Goal: Transaction & Acquisition: Book appointment/travel/reservation

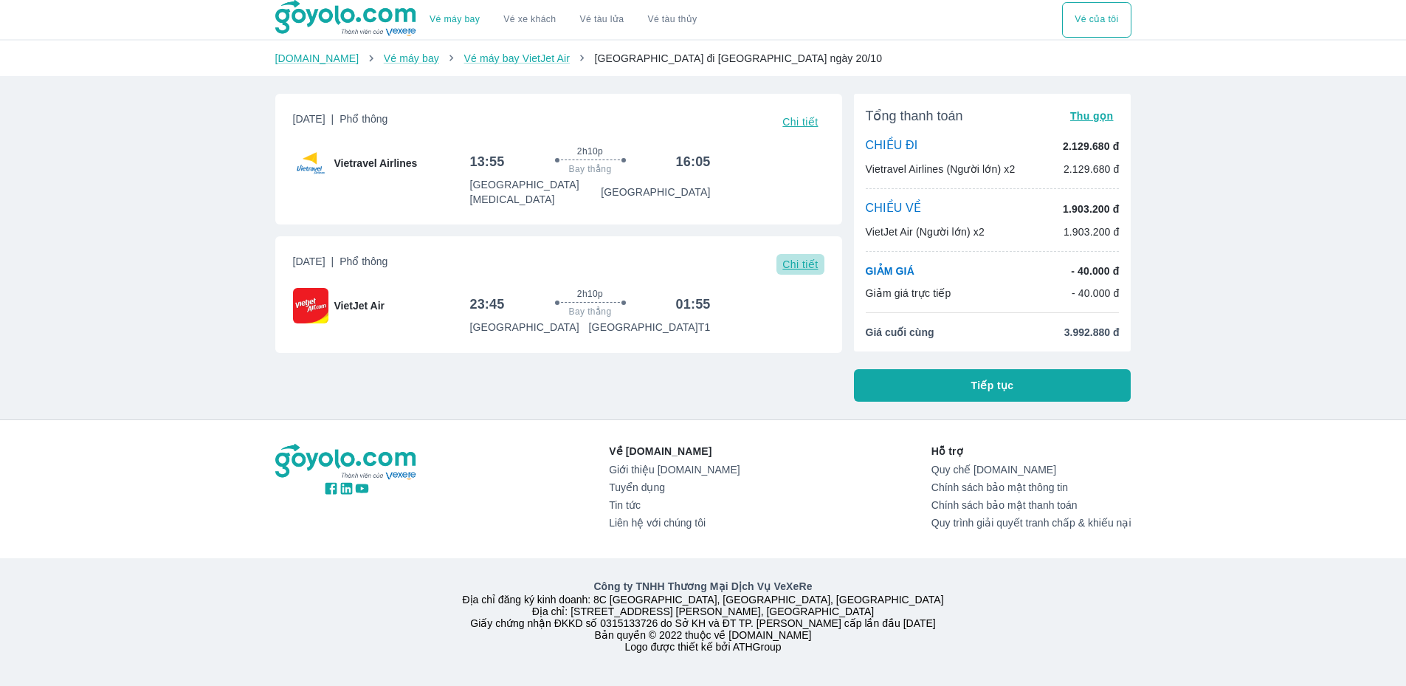
click at [793, 258] on span "Chi tiết" at bounding box center [799, 264] width 35 height 12
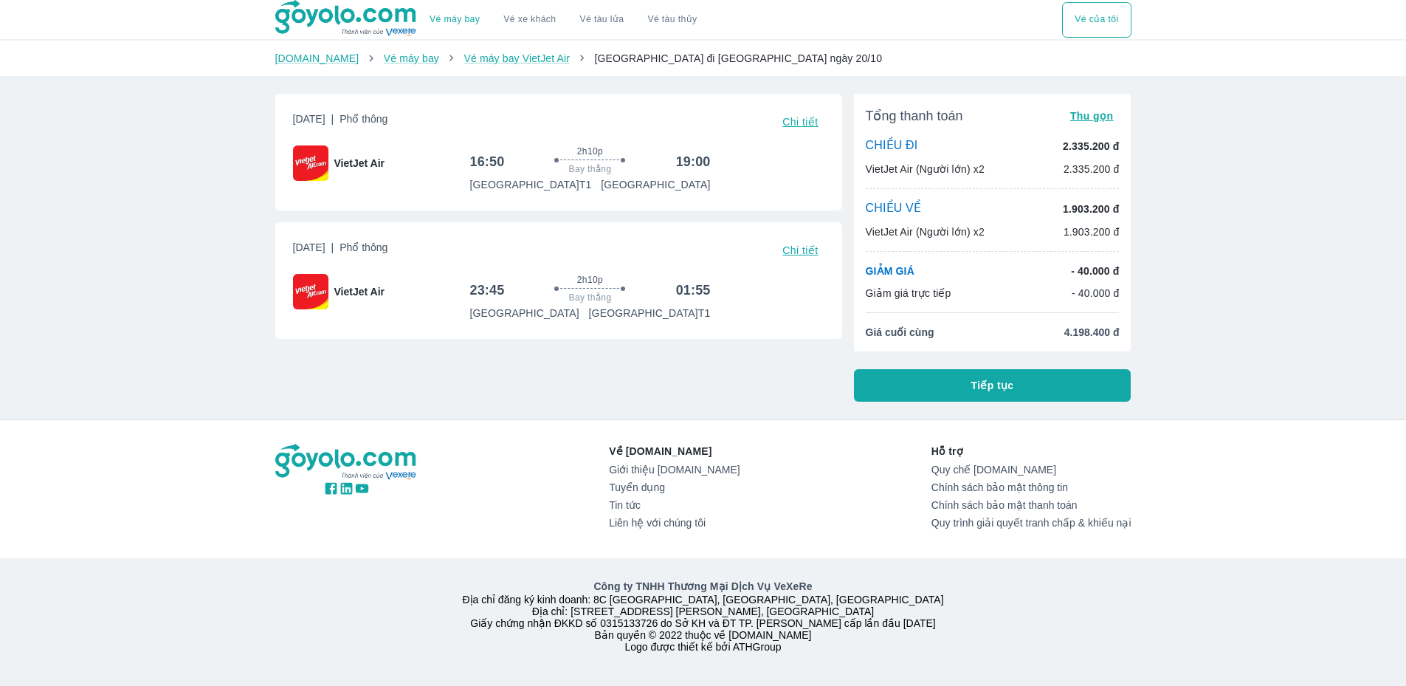
click at [894, 380] on button "Tiếp tục" at bounding box center [993, 385] width 278 height 32
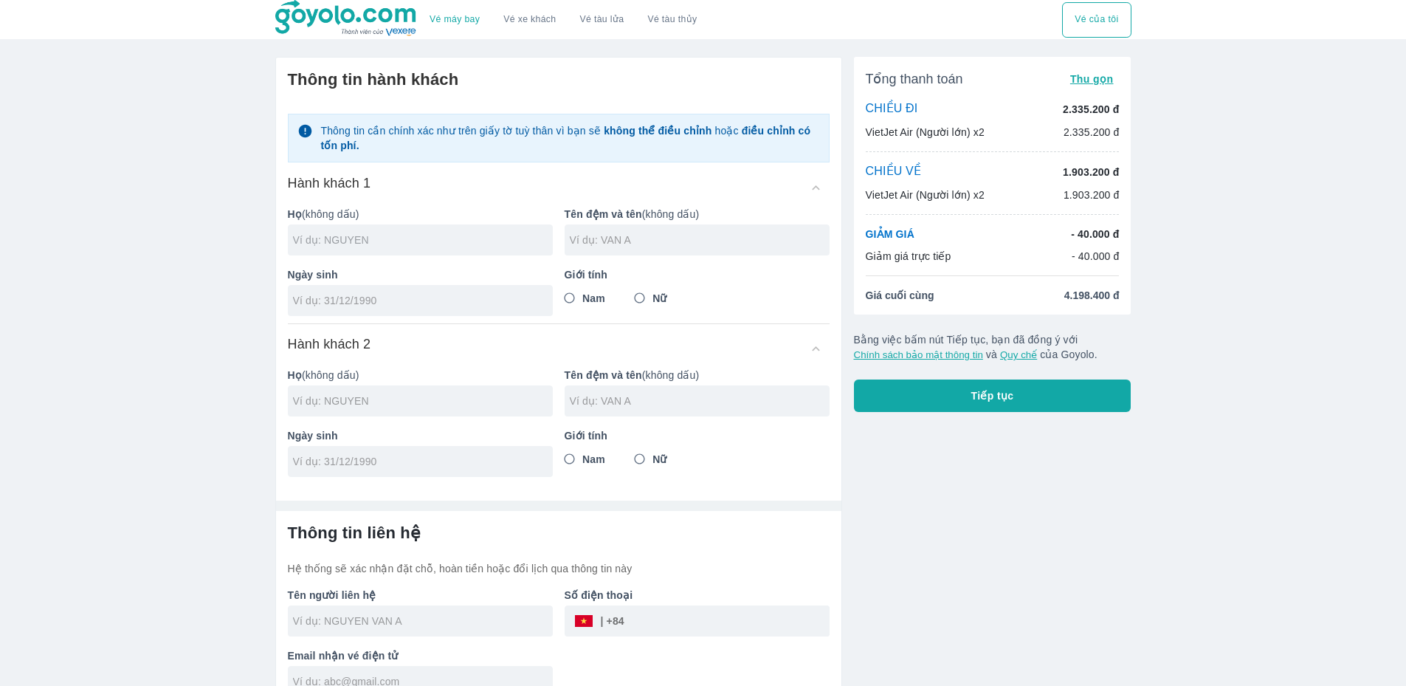
click at [469, 244] on input "text" at bounding box center [423, 239] width 260 height 15
type input "THANH"
click at [607, 232] on input "text" at bounding box center [700, 239] width 260 height 15
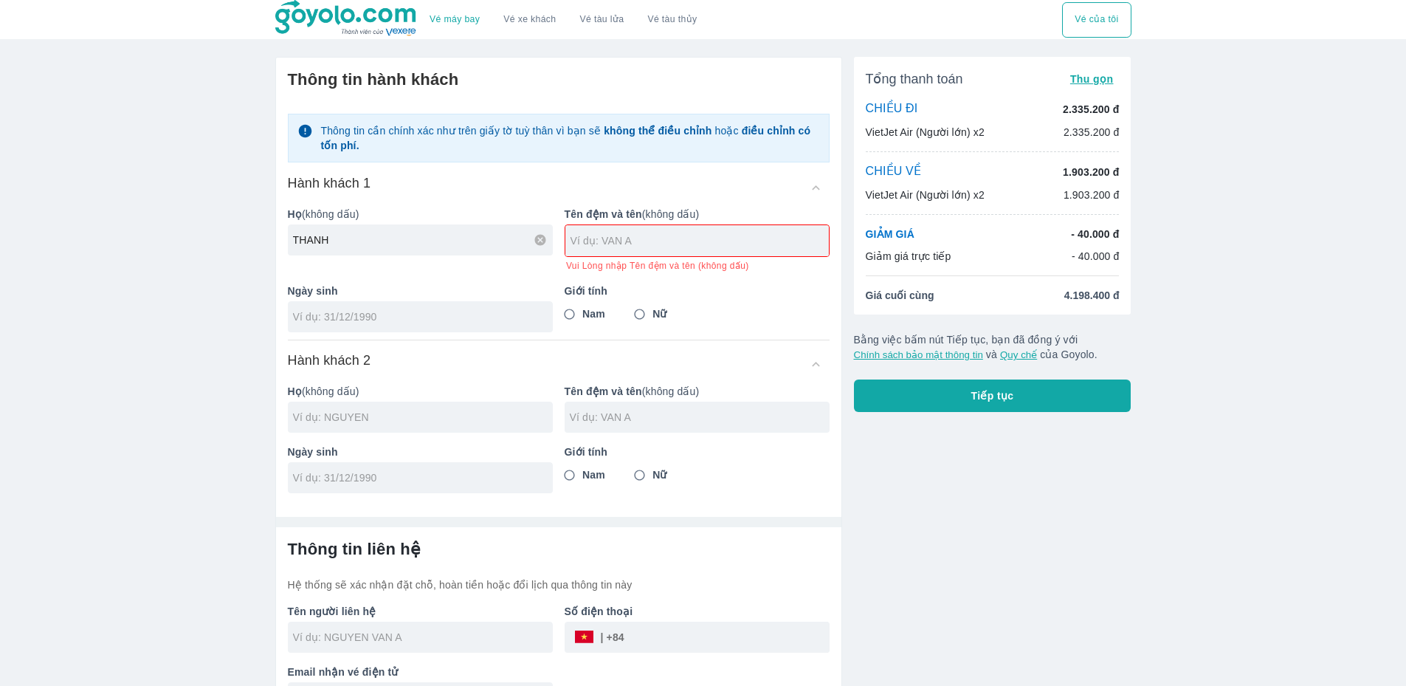
drag, startPoint x: 409, startPoint y: 254, endPoint x: 221, endPoint y: 260, distance: 187.6
click at [221, 260] on div "Vé máy bay Vé xe khách Vé tàu lửa Vé tàu thủy Vé của tôi Thông tin hành khách T…" at bounding box center [703, 362] width 1406 height 725
click at [600, 239] on input "text" at bounding box center [700, 240] width 258 height 15
type input "DUY"
click at [582, 314] on div "Giới tính Nam Nữ" at bounding box center [691, 302] width 277 height 61
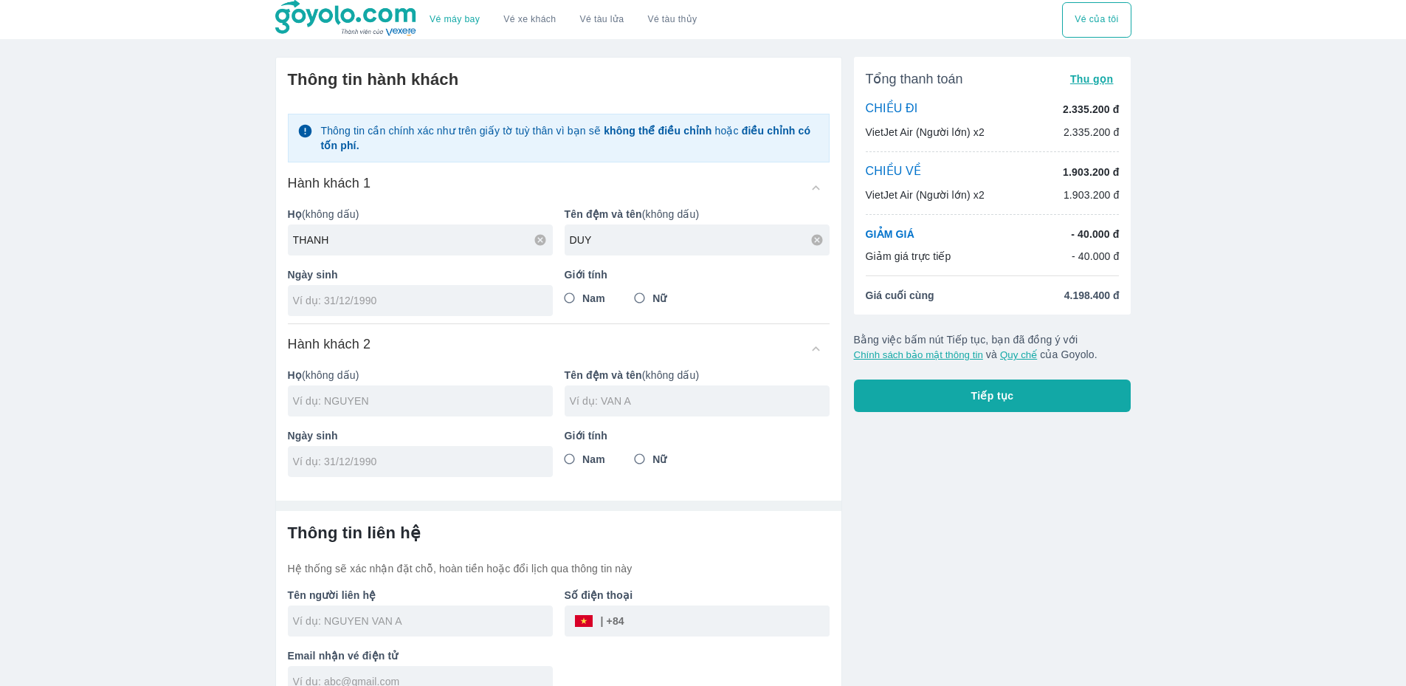
click at [573, 292] on input "Nam" at bounding box center [569, 298] width 27 height 27
radio input "true"
click at [482, 404] on input "text" at bounding box center [423, 400] width 260 height 15
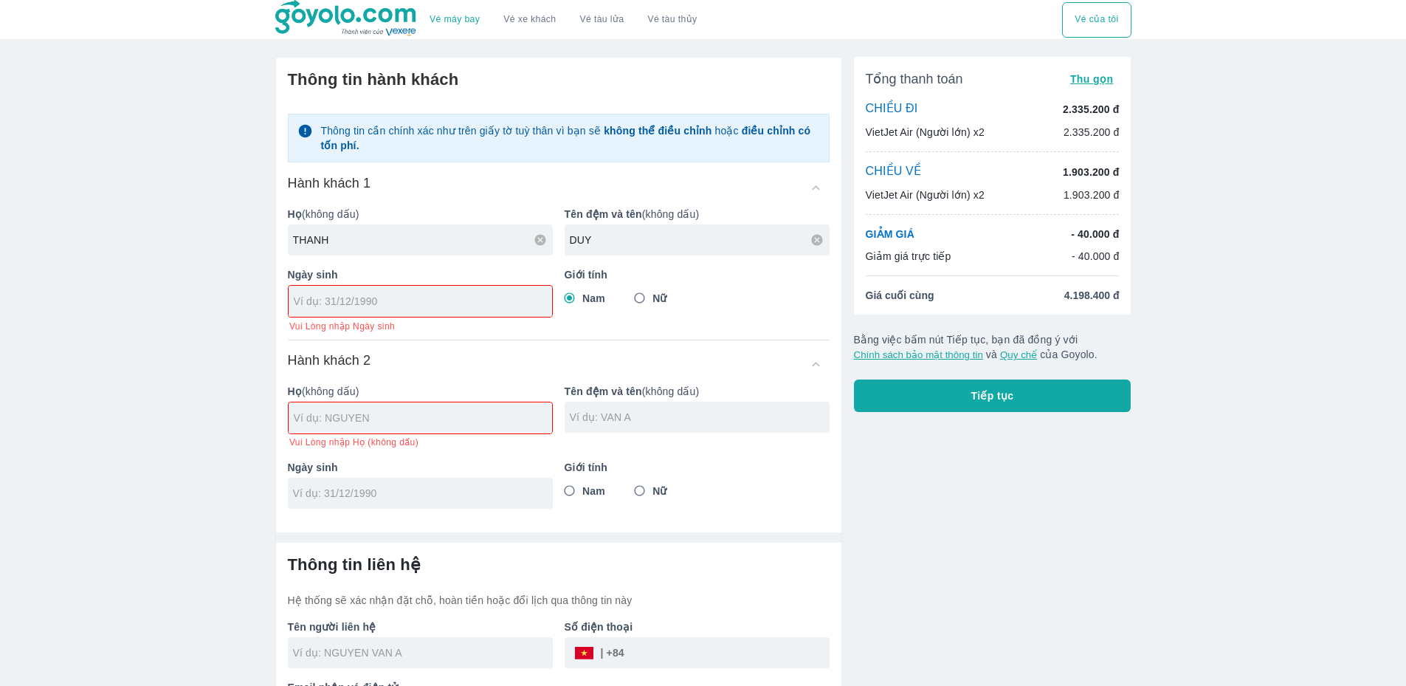
click at [447, 418] on input "text" at bounding box center [423, 417] width 258 height 15
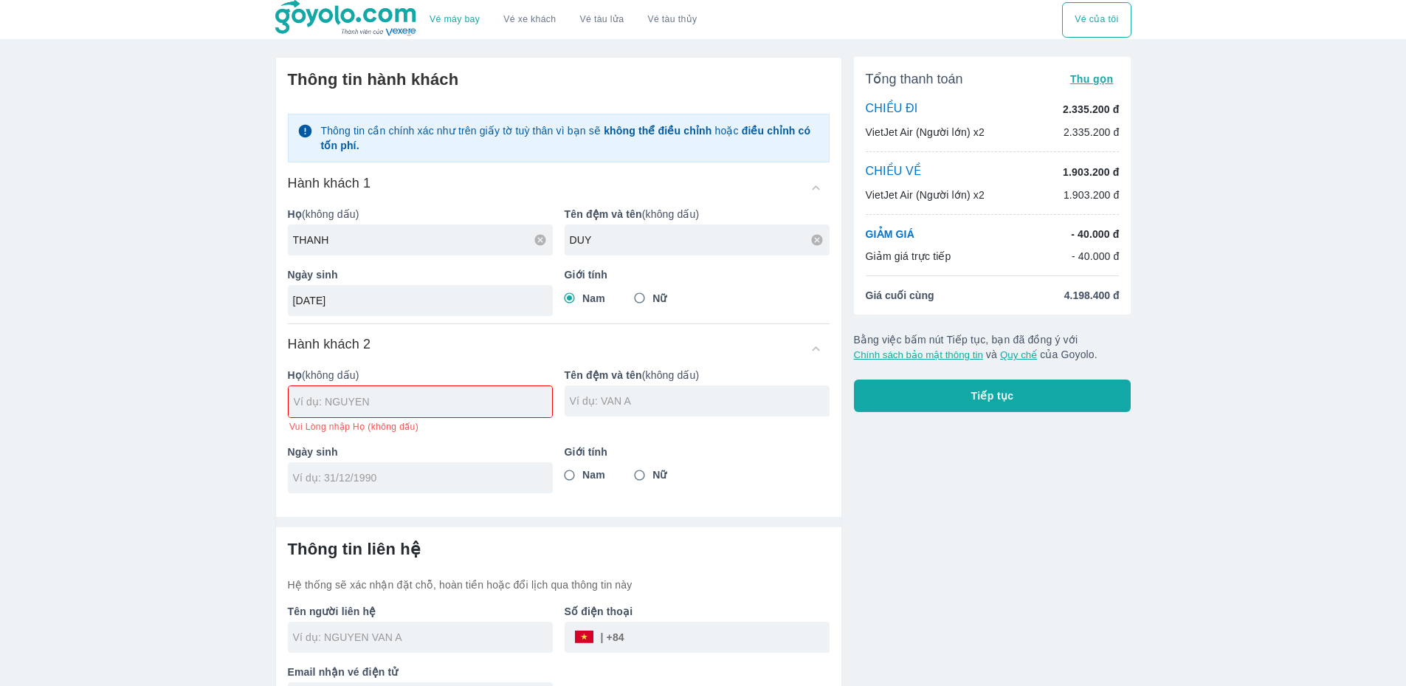
type input "23/10/2002"
type input "DO"
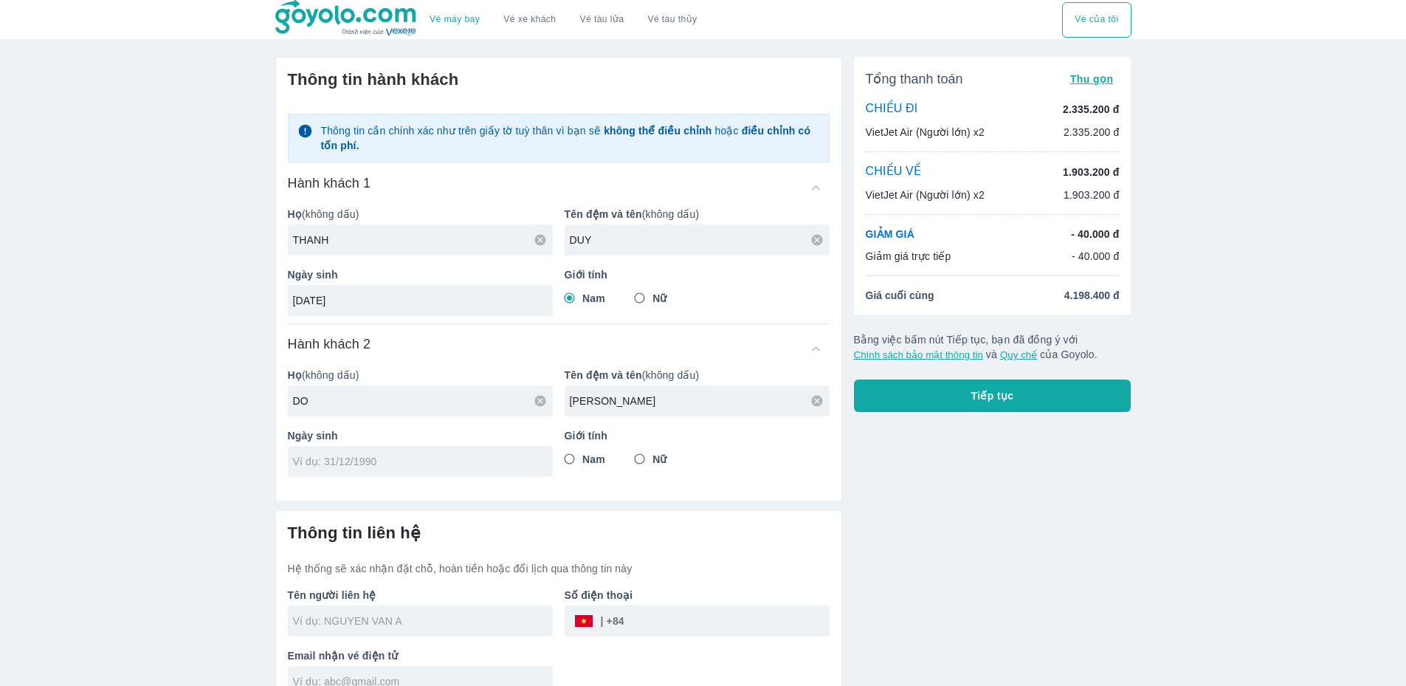
type input "MINH TU"
type input "01/07/2003"
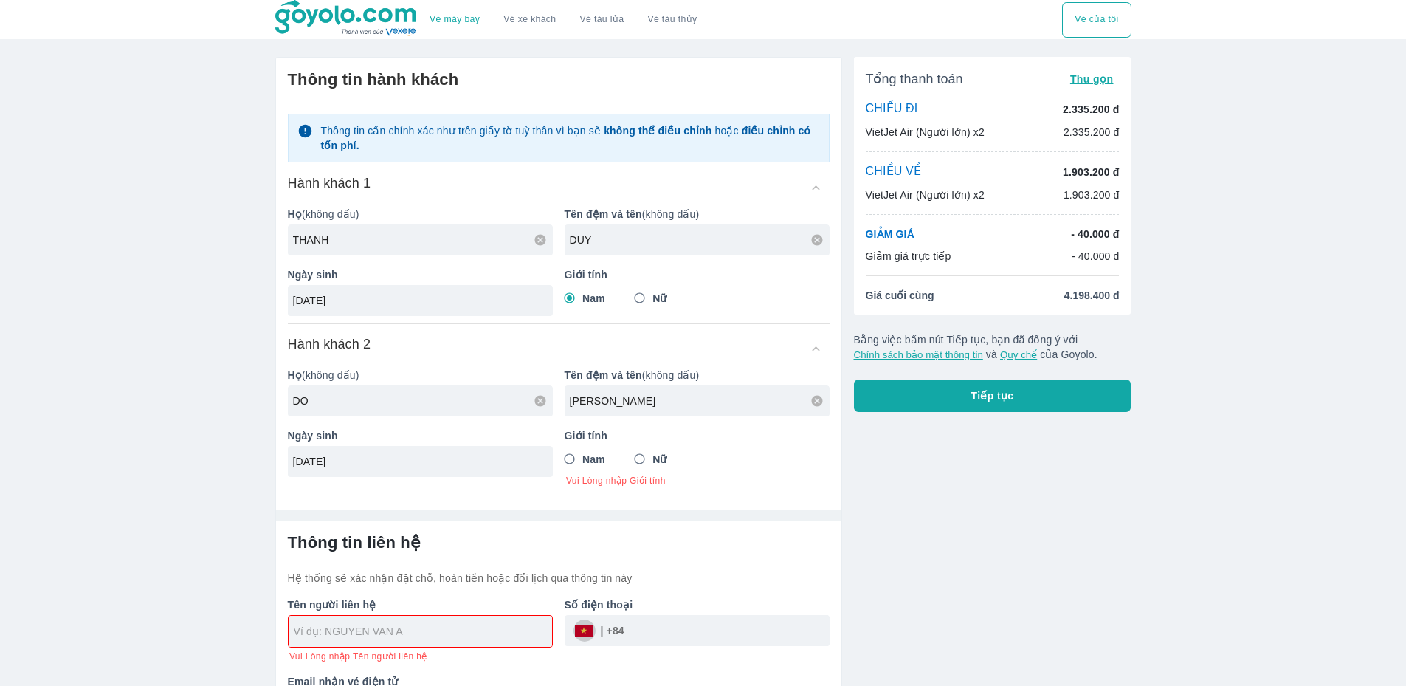
click at [661, 470] on label "Nữ" at bounding box center [647, 459] width 41 height 27
click at [653, 470] on input "Nữ" at bounding box center [640, 459] width 27 height 27
radio input "true"
radio input "false"
type input "THANH DUY"
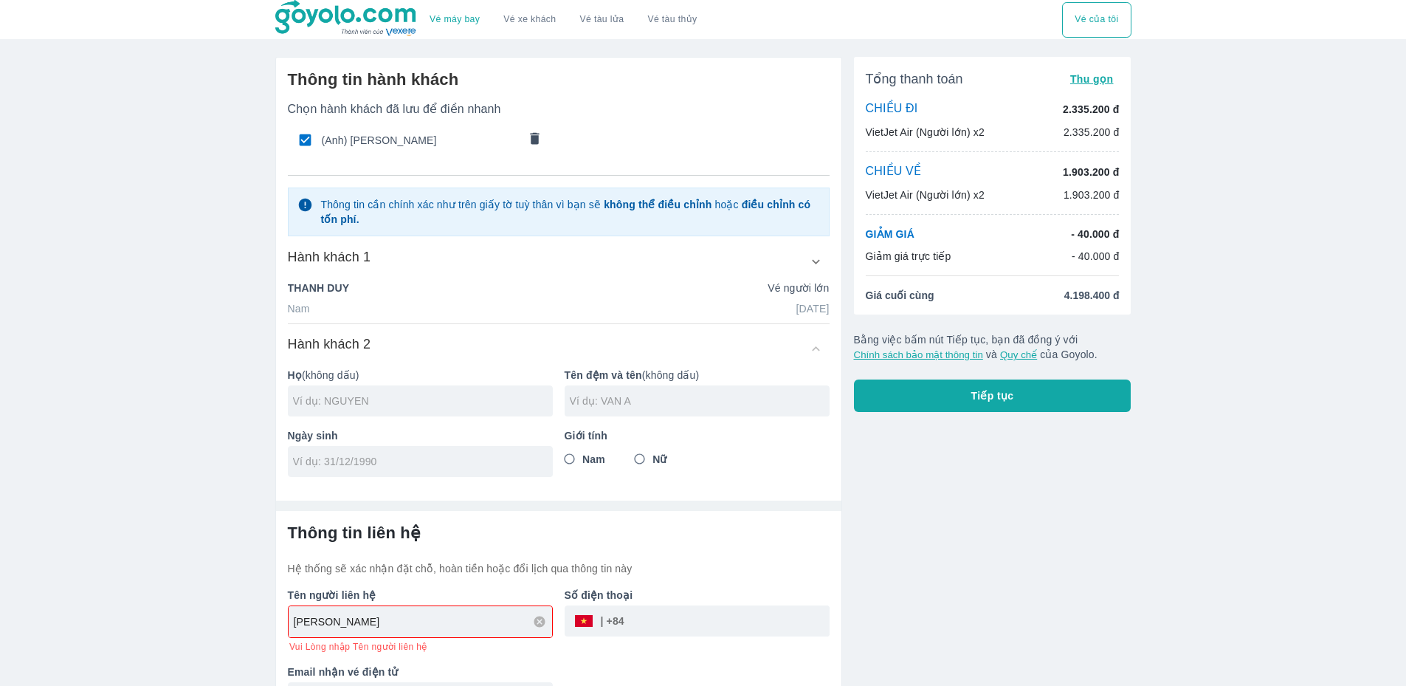
scroll to position [41, 0]
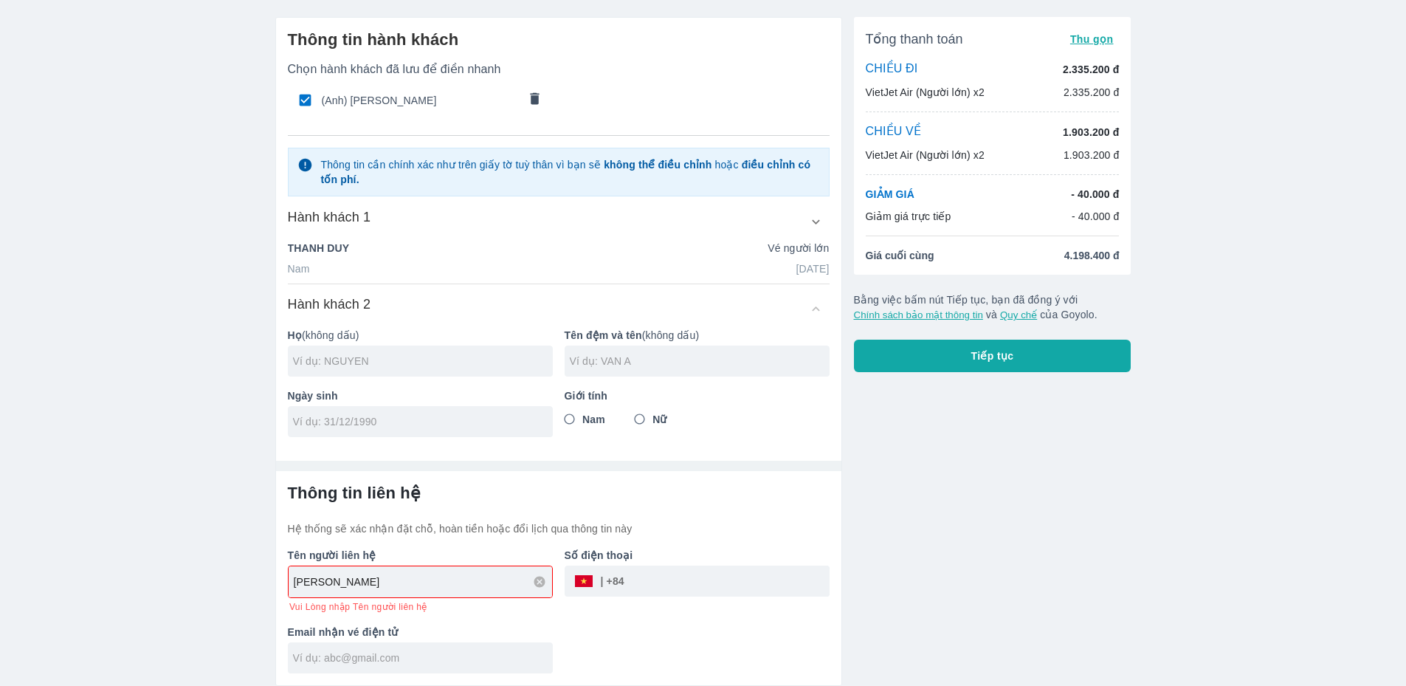
click at [665, 576] on input "tel" at bounding box center [726, 580] width 205 height 35
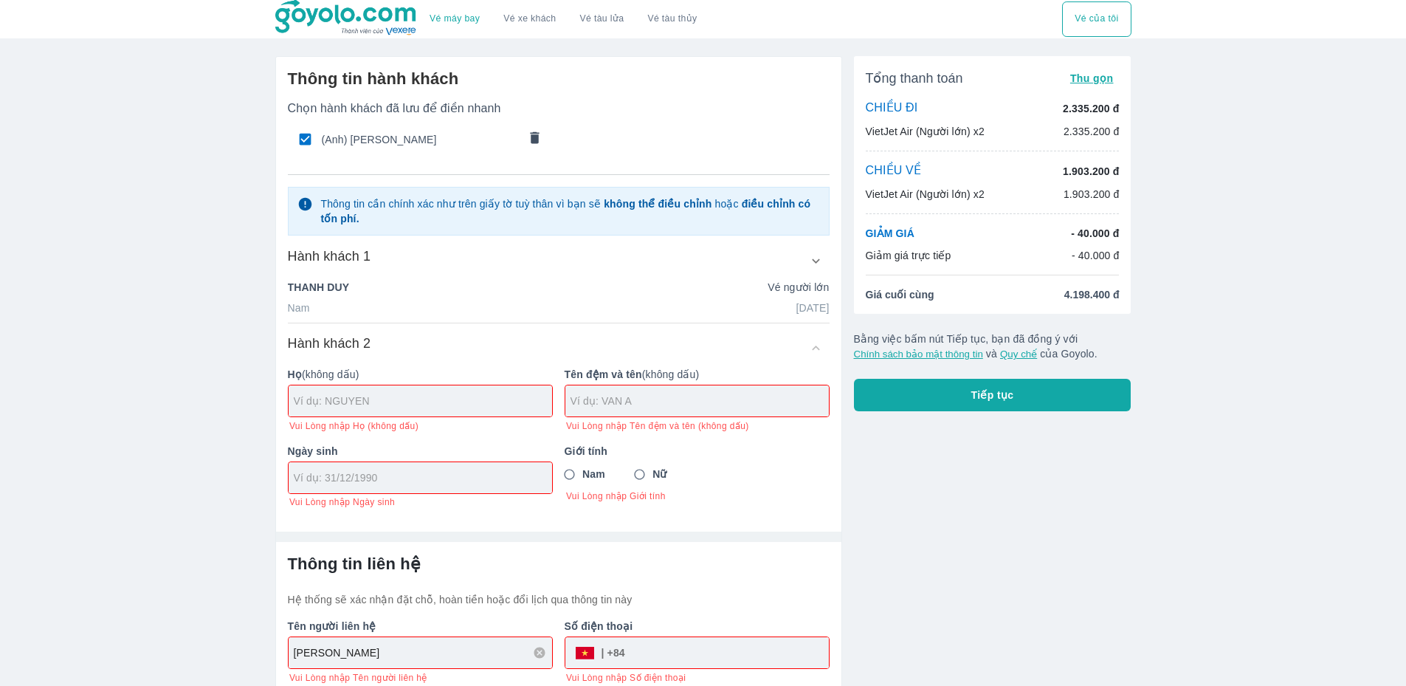
scroll to position [0, 0]
click at [396, 406] on input "text" at bounding box center [423, 401] width 258 height 15
type input "DO"
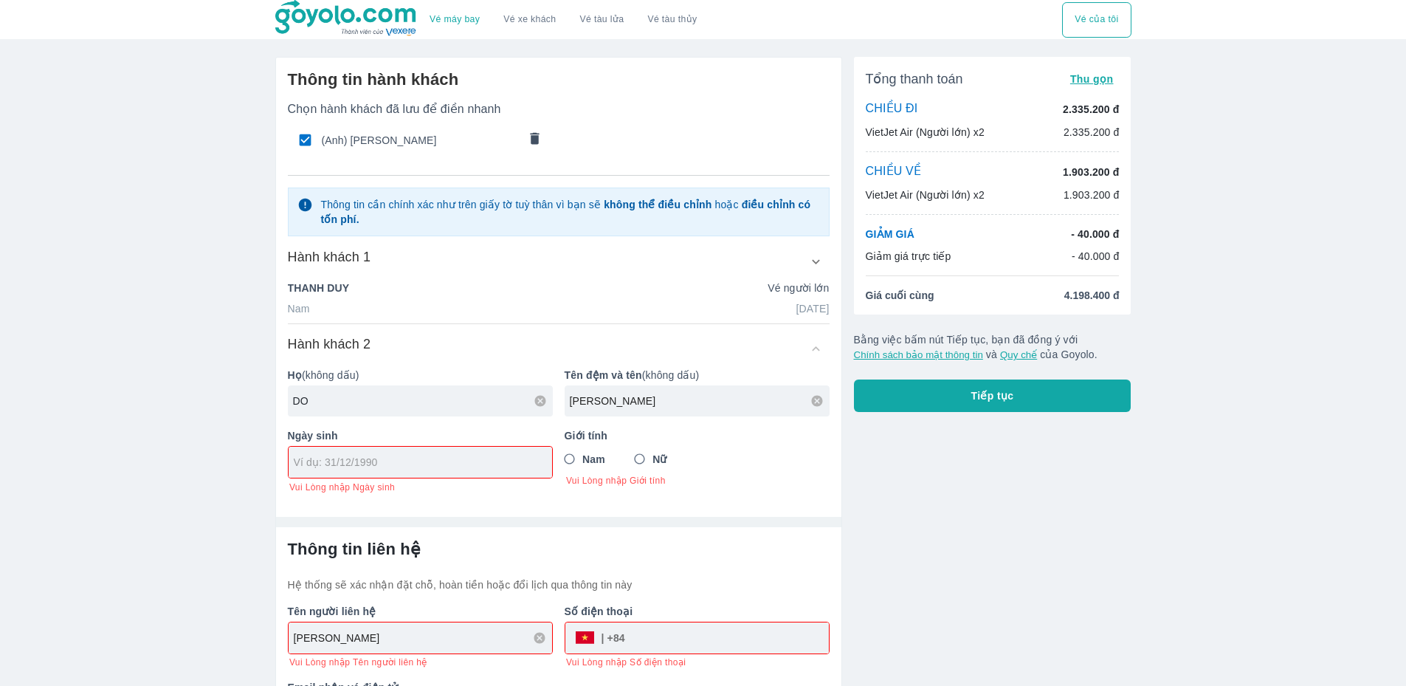
type input "MINH TU"
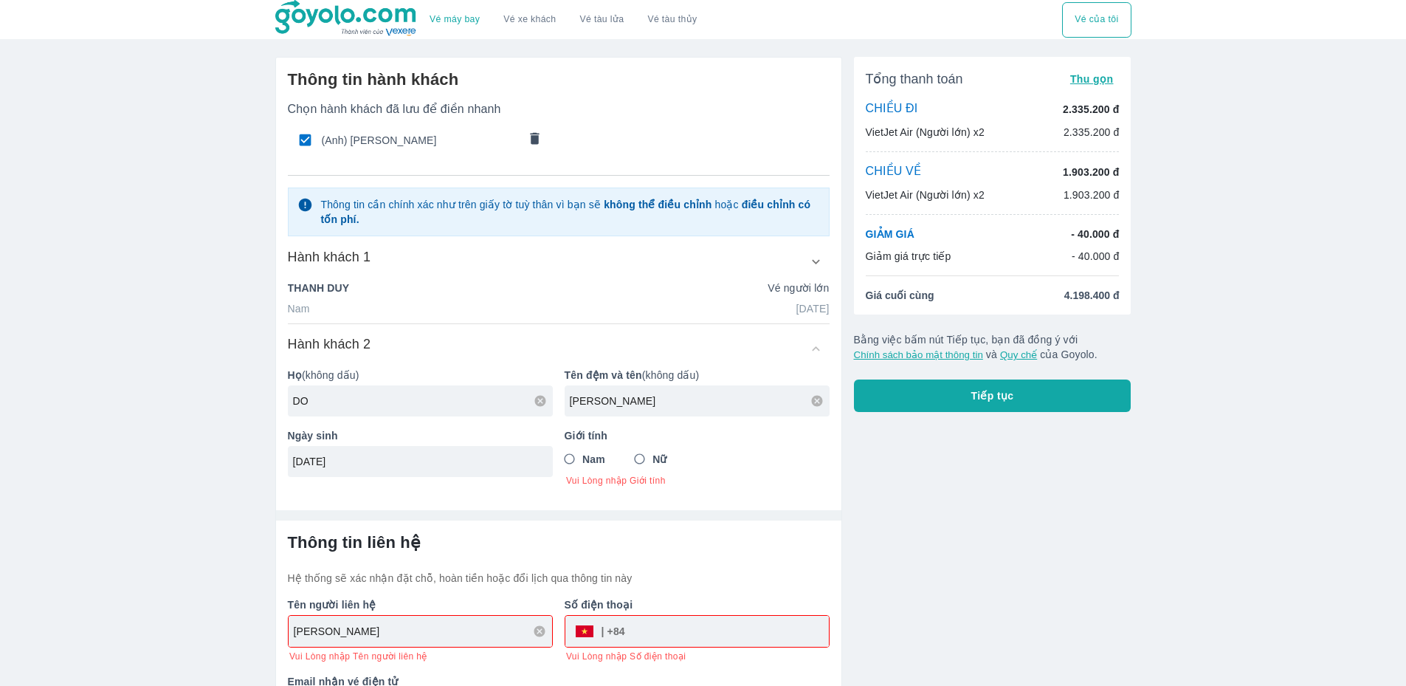
type input "01/07/2003"
click at [642, 453] on input "Nữ" at bounding box center [640, 459] width 27 height 27
radio input "true"
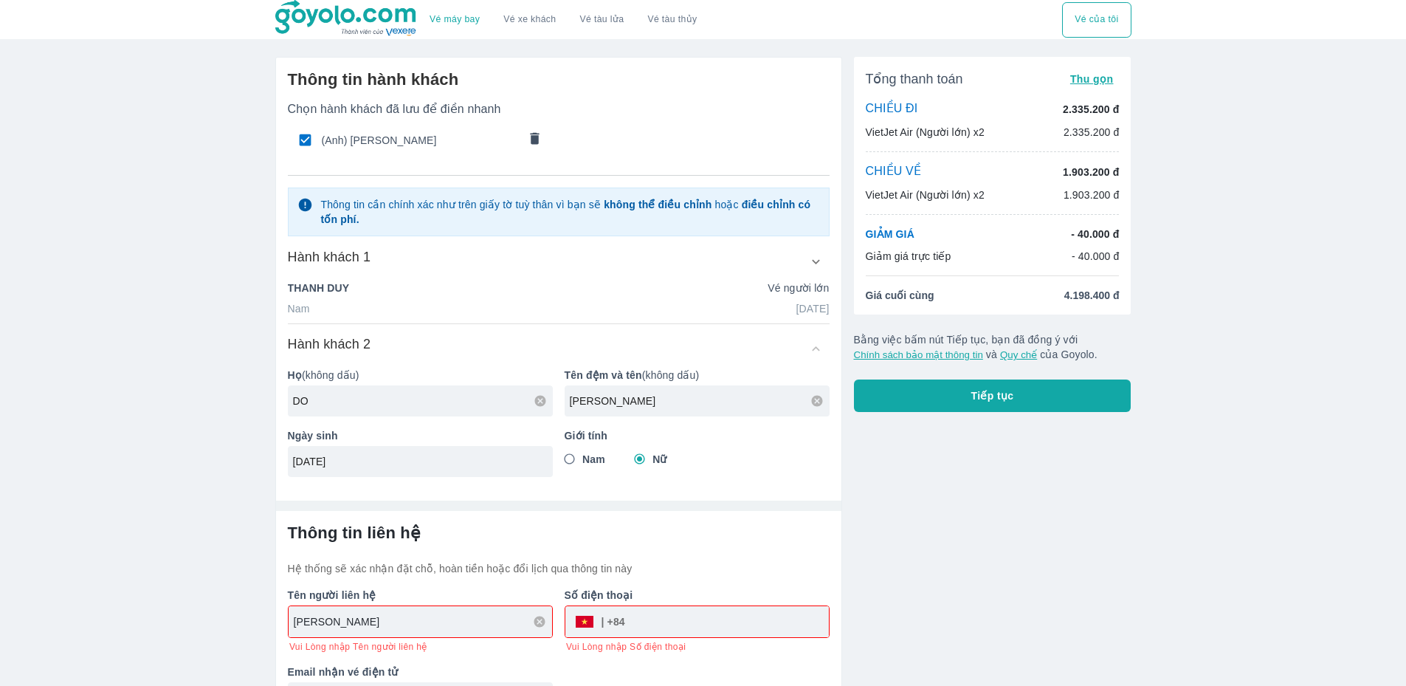
click at [419, 621] on input "THANH DUY" at bounding box center [423, 621] width 258 height 15
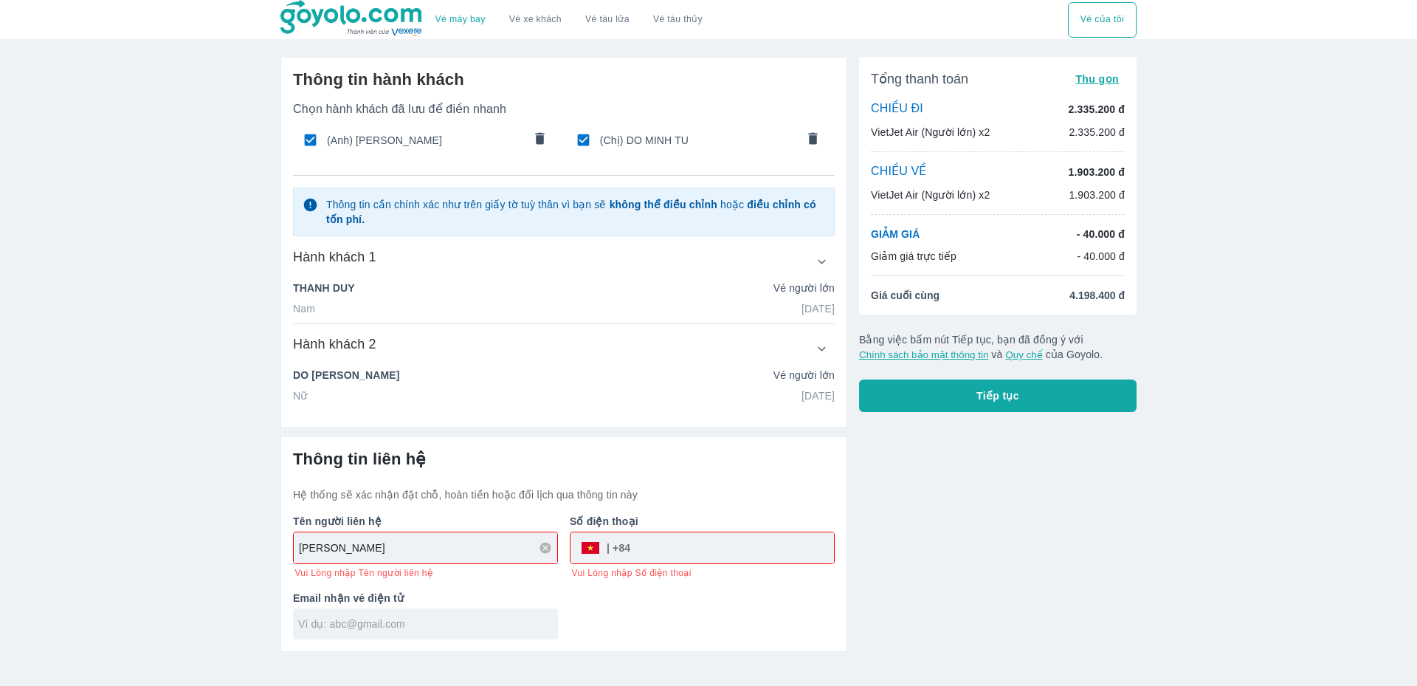
click at [748, 550] on input "tel" at bounding box center [732, 547] width 204 height 35
type input "3"
type input "938065680"
click at [672, 616] on div "Tên người liên hệ THANH DUY Số điện thoại ​ 938065680 Vui Lòng nhập Số điện tho…" at bounding box center [558, 570] width 554 height 137
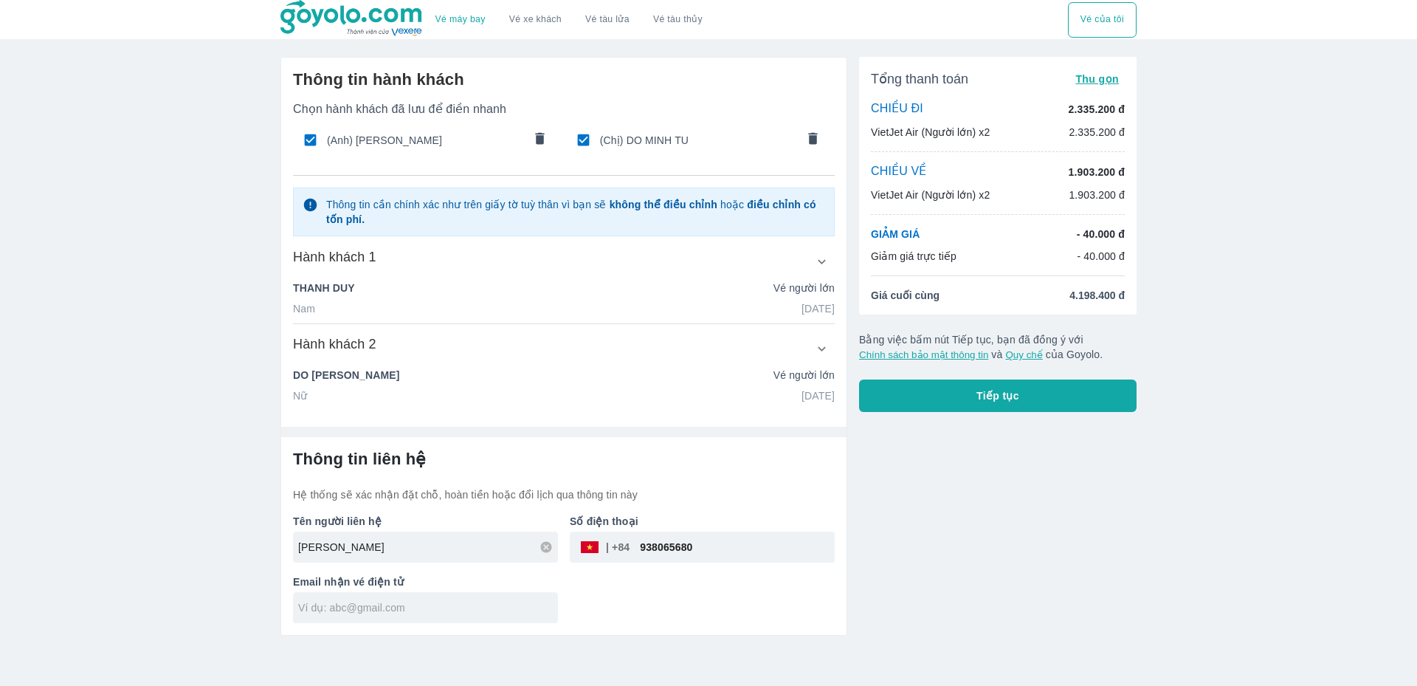
click at [455, 618] on div at bounding box center [425, 607] width 265 height 31
type input "duypnt23@gmail.com"
click at [1083, 400] on button "Tiếp tục" at bounding box center [998, 395] width 278 height 32
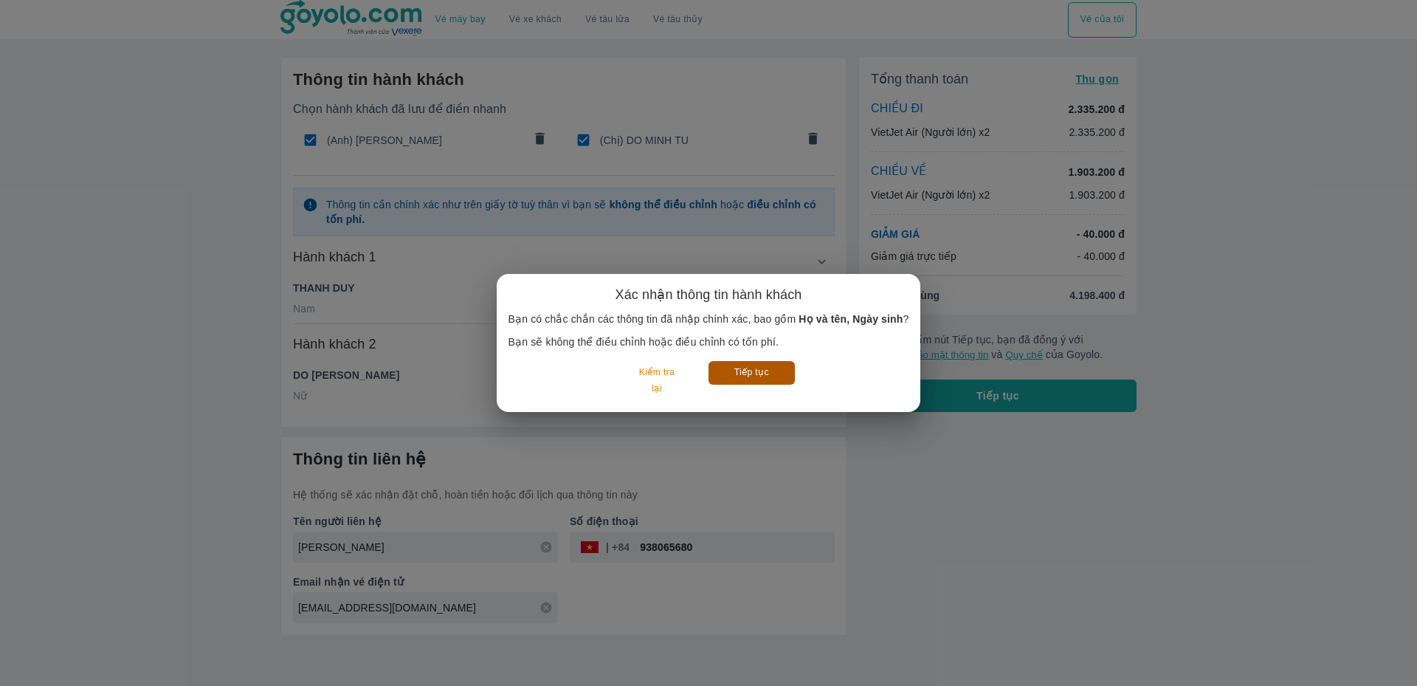
click at [730, 370] on button "Tiếp tục" at bounding box center [752, 372] width 86 height 23
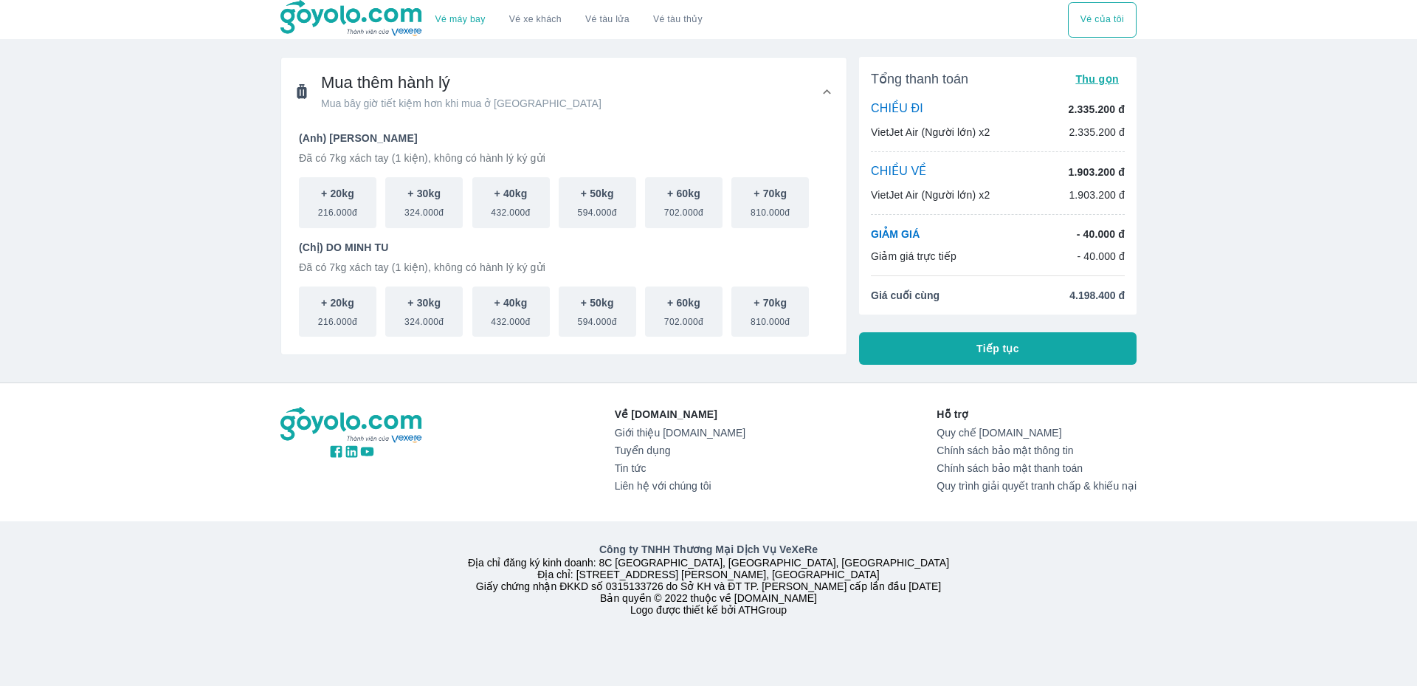
click at [990, 350] on span "Tiếp tục" at bounding box center [997, 348] width 43 height 15
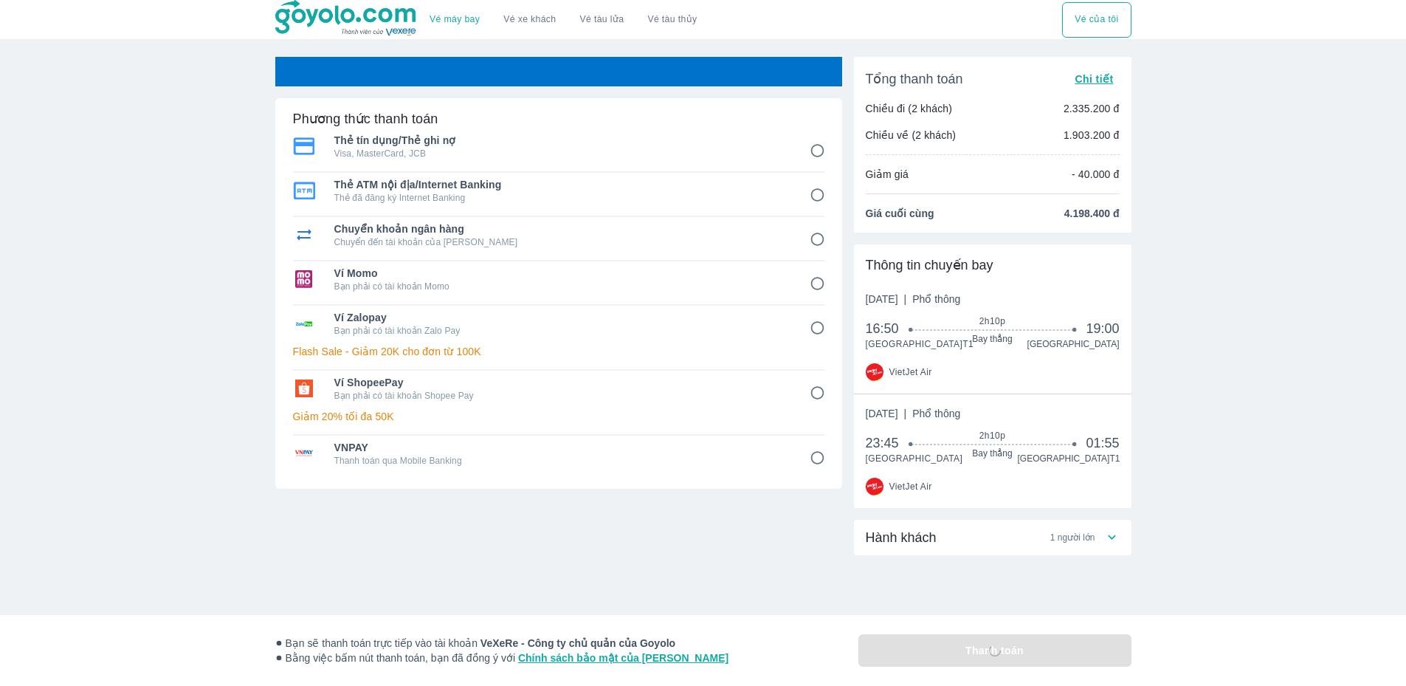
click at [1075, 540] on div "Hành khách 1 người lớn" at bounding box center [993, 537] width 278 height 35
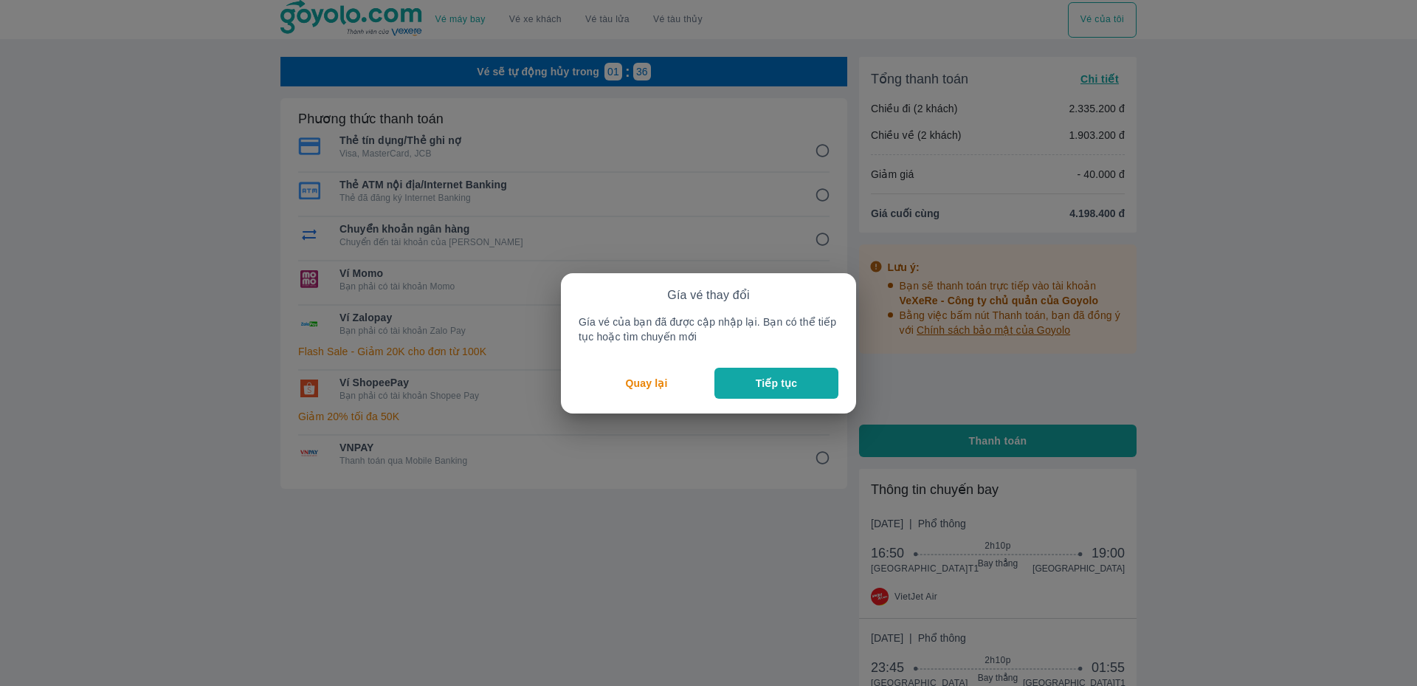
click at [739, 382] on button "Tiếp tục" at bounding box center [776, 383] width 124 height 31
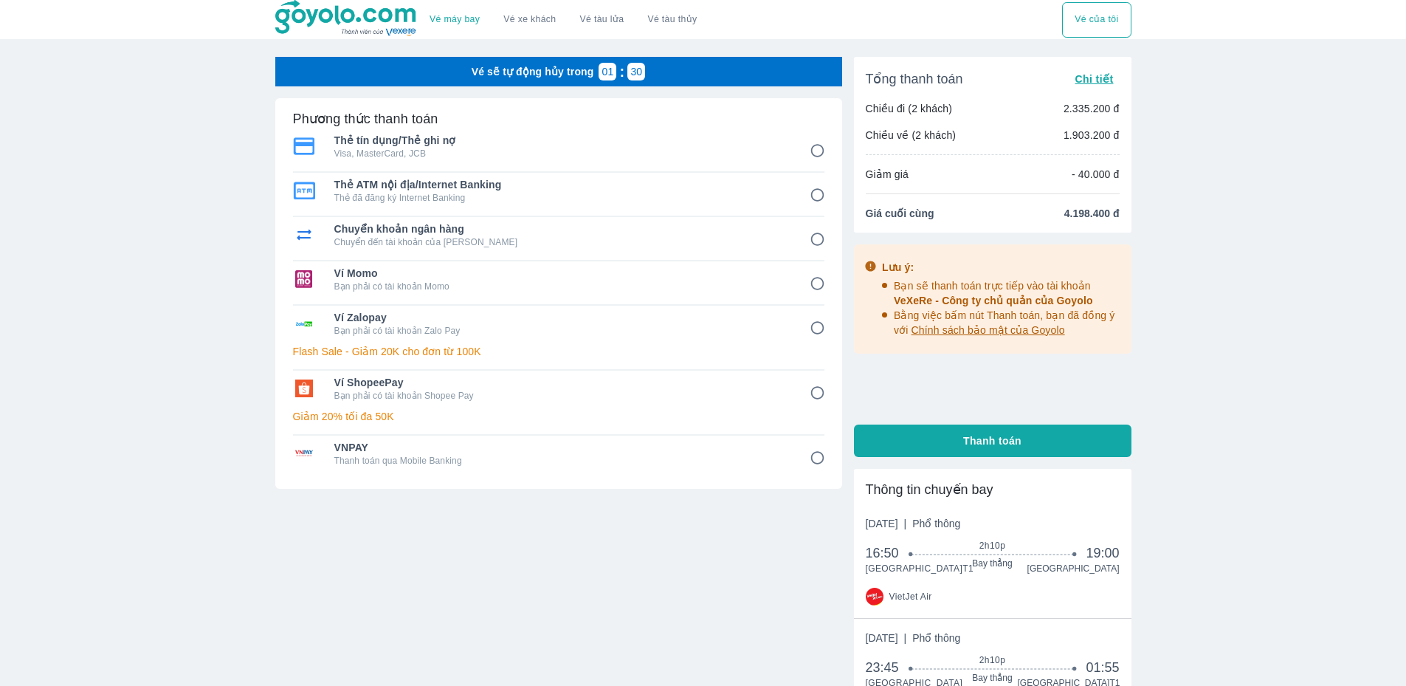
scroll to position [74, 0]
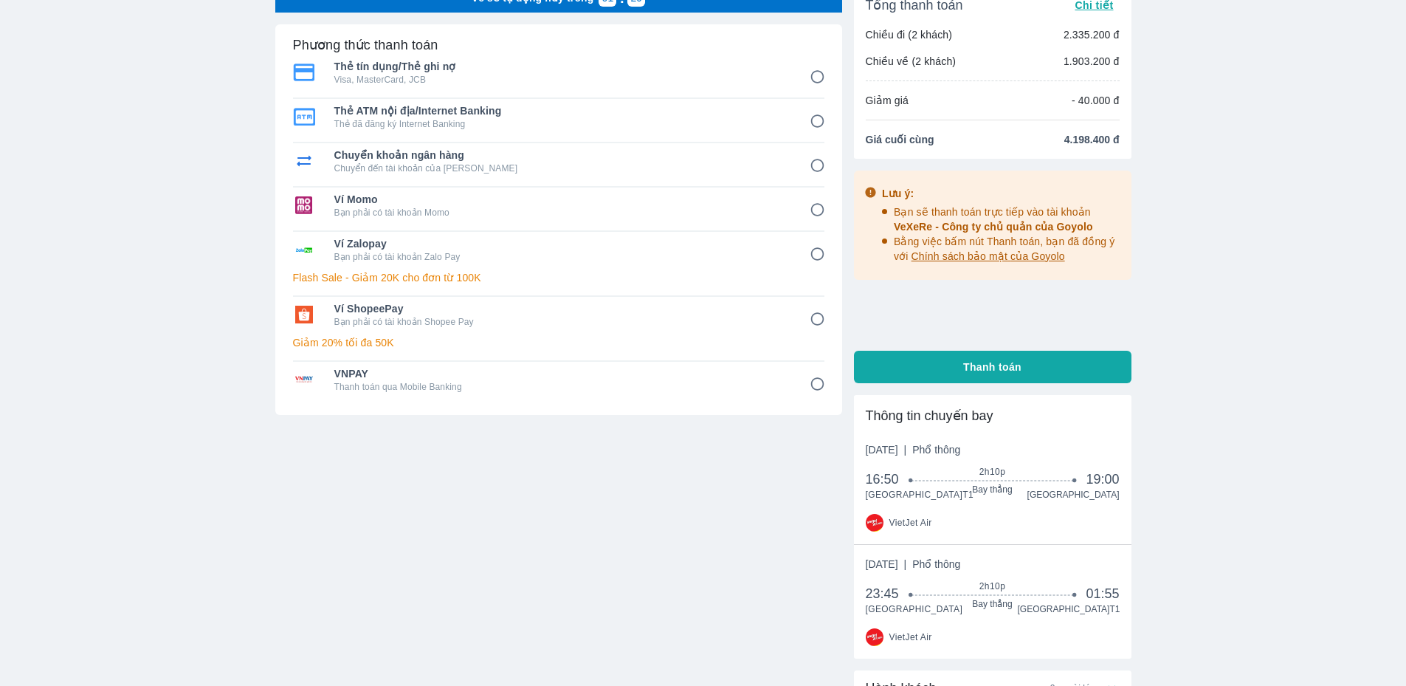
click at [815, 323] on input "6" at bounding box center [817, 319] width 29 height 29
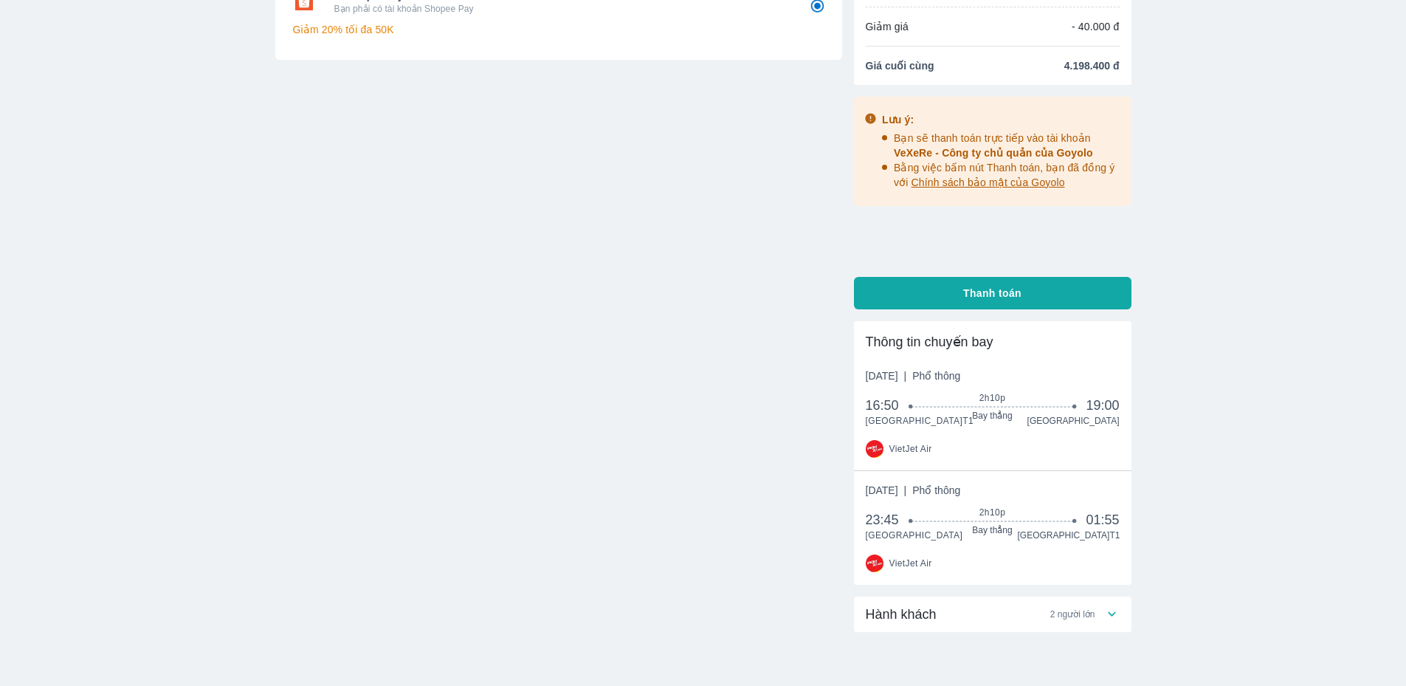
scroll to position [0, 0]
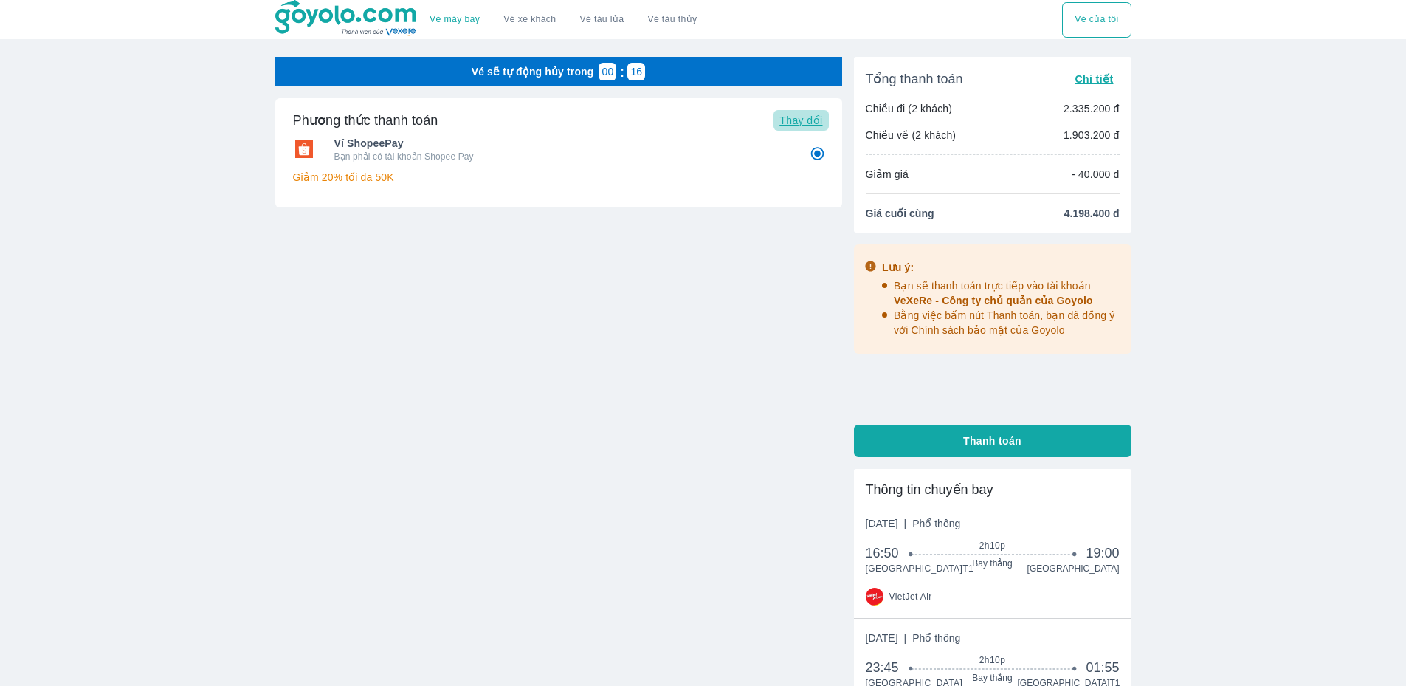
click at [792, 124] on span "Thay đổi" at bounding box center [800, 120] width 43 height 12
radio input "true"
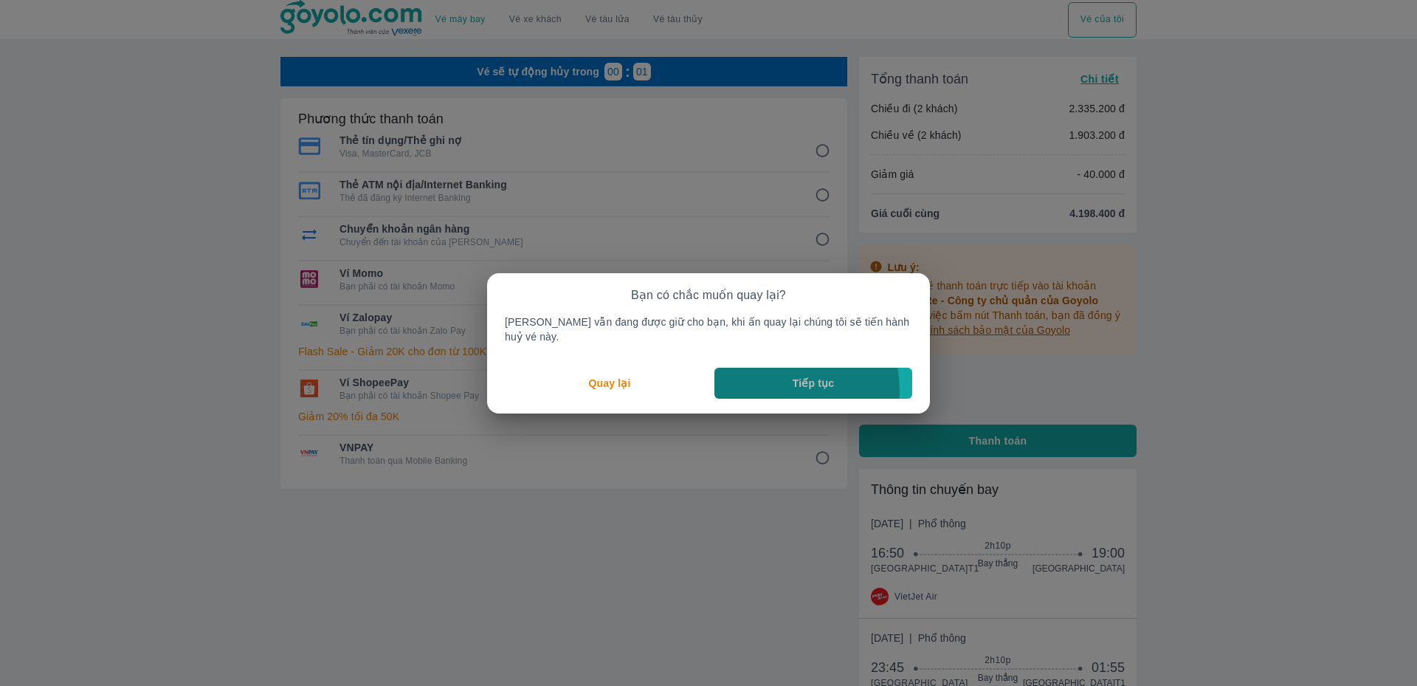
click at [752, 384] on button "Tiếp tục" at bounding box center [813, 383] width 198 height 31
